Goal: Task Accomplishment & Management: Manage account settings

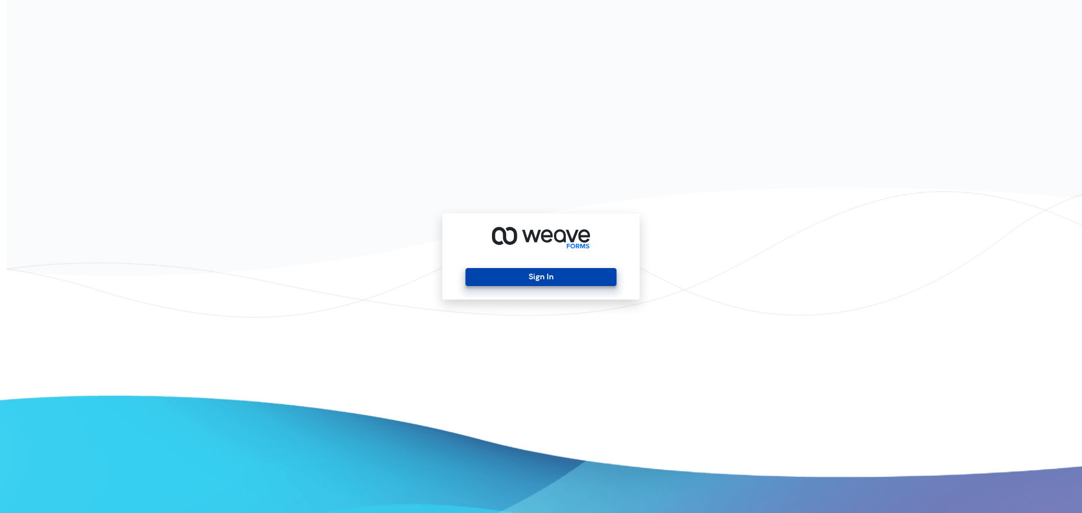
click at [523, 275] on button "Sign In" at bounding box center [540, 277] width 150 height 18
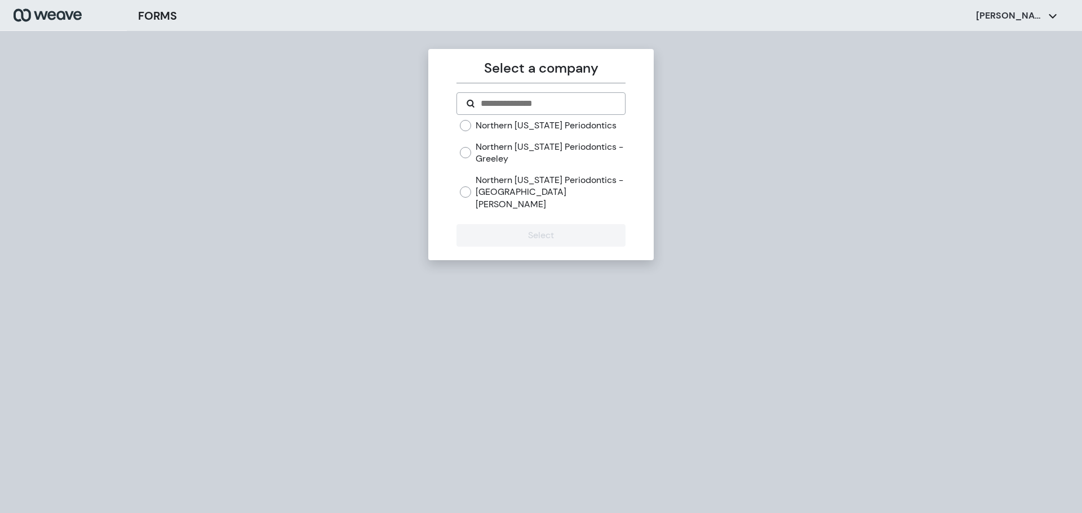
click at [483, 150] on label "Northern [US_STATE] Periodontics - Greeley" at bounding box center [550, 153] width 149 height 24
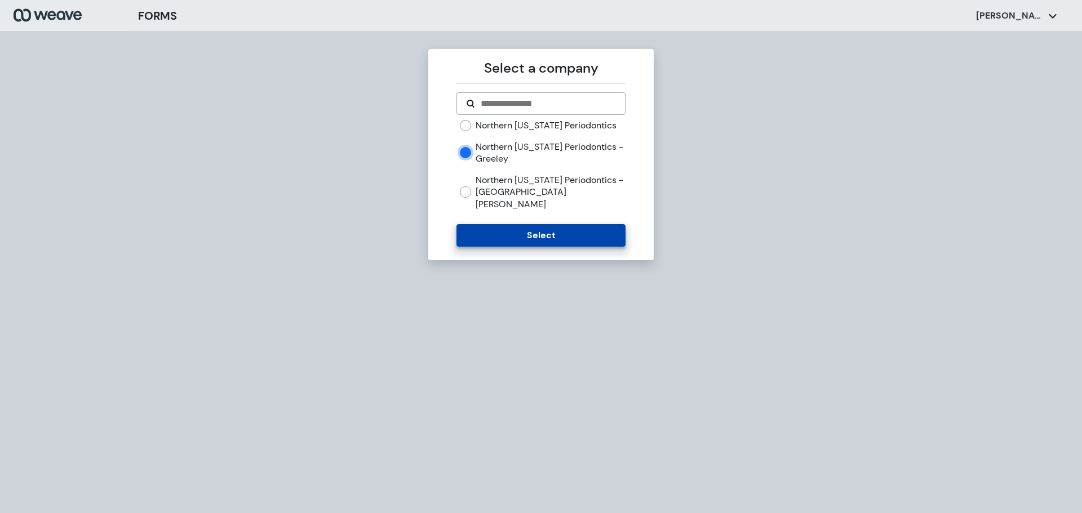
click at [500, 224] on button "Select" at bounding box center [540, 235] width 168 height 23
